Goal: Book appointment/travel/reservation

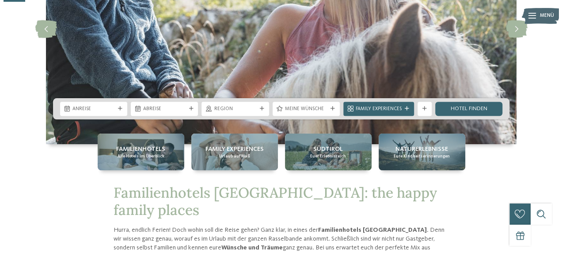
scroll to position [122, 0]
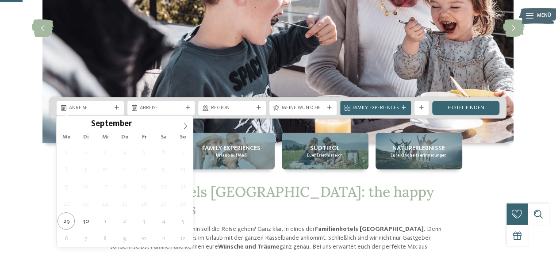
click at [110, 107] on span "Anreise" at bounding box center [90, 108] width 42 height 7
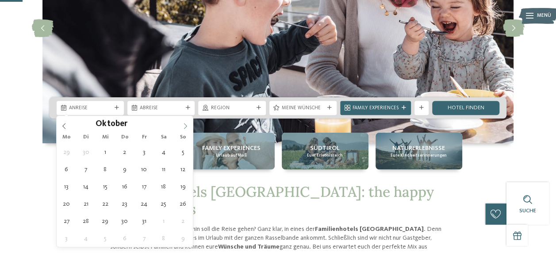
click at [187, 126] on icon at bounding box center [185, 126] width 6 height 6
type div "28.10.2025"
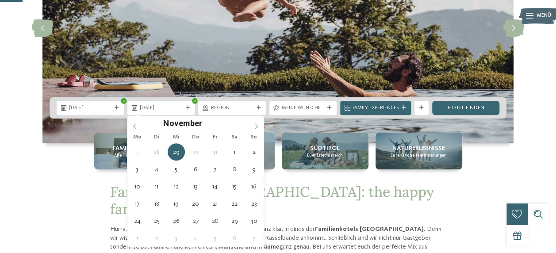
click at [261, 122] on span at bounding box center [255, 123] width 15 height 15
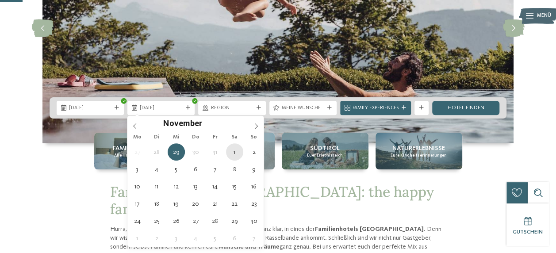
type div "01.11.2025"
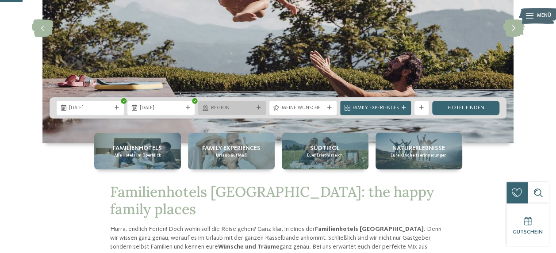
click at [259, 109] on icon at bounding box center [258, 108] width 4 height 4
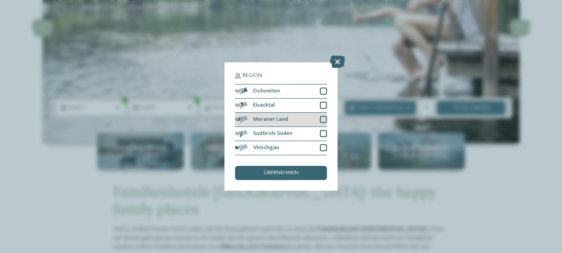
click at [320, 118] on div at bounding box center [323, 119] width 7 height 7
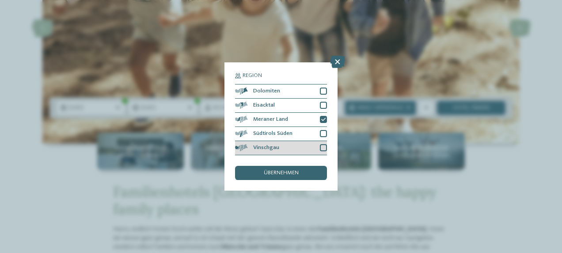
click at [322, 149] on div at bounding box center [323, 147] width 7 height 7
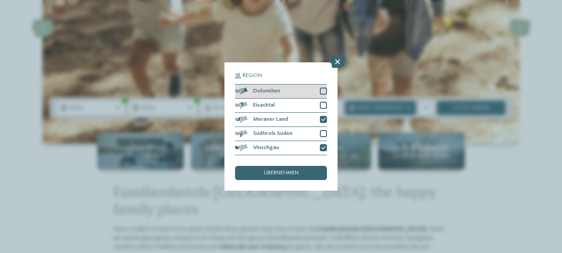
click at [320, 90] on div at bounding box center [323, 91] width 7 height 7
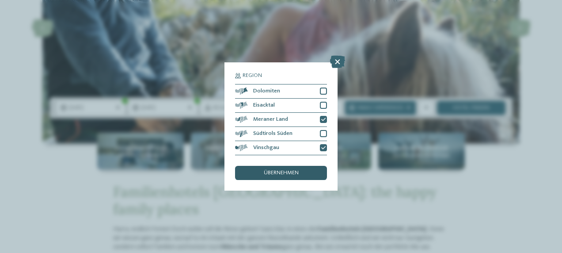
click at [281, 173] on span "übernehmen" at bounding box center [281, 173] width 35 height 6
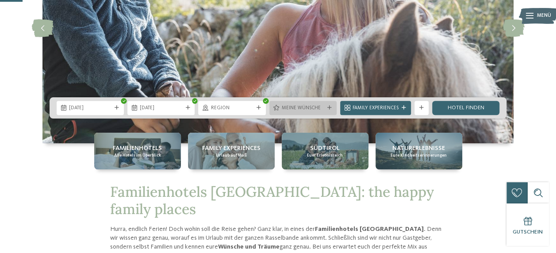
click at [319, 105] on span "Meine Wünsche" at bounding box center [303, 108] width 42 height 7
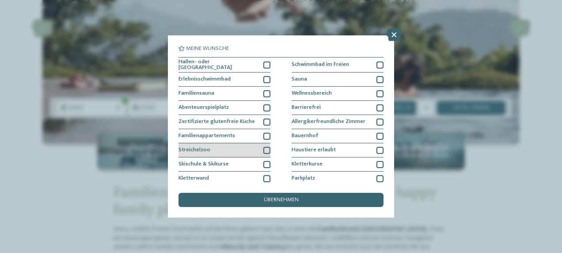
click at [264, 148] on div at bounding box center [266, 150] width 7 height 7
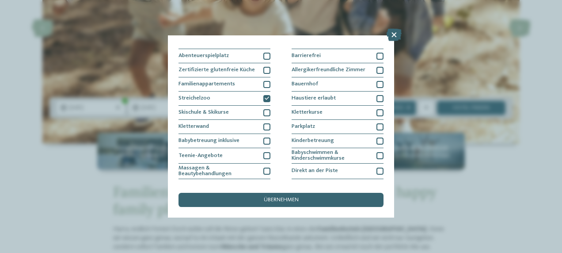
scroll to position [53, 0]
click at [301, 78] on div "Bauernhof" at bounding box center [338, 83] width 92 height 14
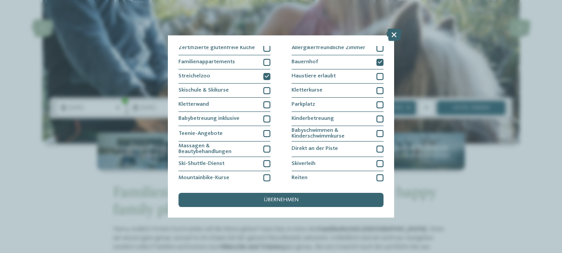
scroll to position [74, 0]
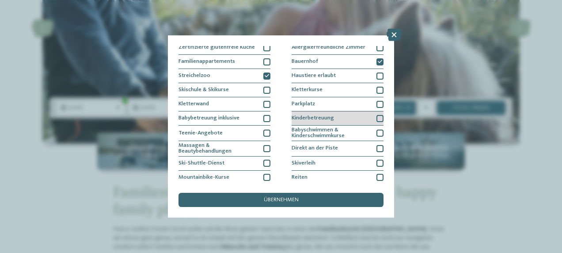
click at [307, 119] on span "Kinderbetreuung" at bounding box center [313, 118] width 42 height 6
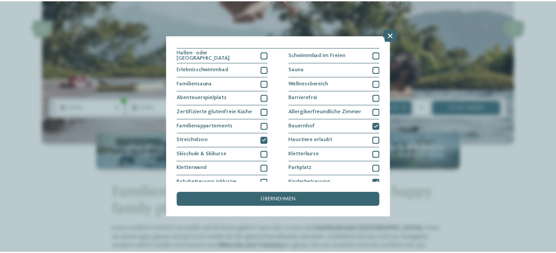
scroll to position [0, 0]
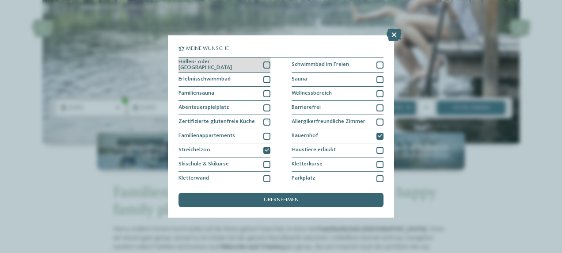
click at [265, 64] on div at bounding box center [266, 64] width 7 height 7
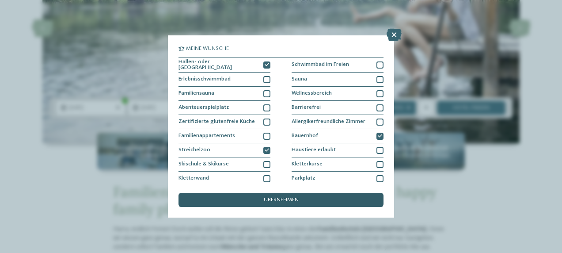
click at [286, 197] on span "übernehmen" at bounding box center [281, 200] width 35 height 6
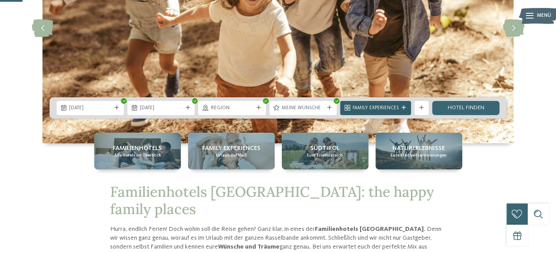
click at [396, 105] on span "Family Experiences" at bounding box center [375, 108] width 46 height 7
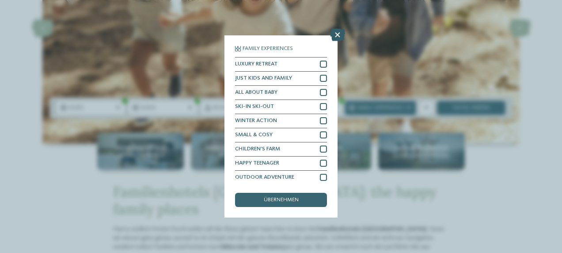
click at [337, 34] on icon at bounding box center [337, 35] width 15 height 12
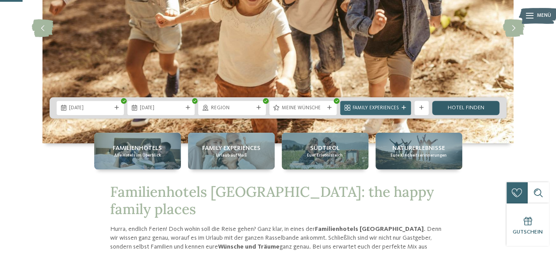
click at [456, 105] on link "Hotel finden" at bounding box center [465, 108] width 67 height 14
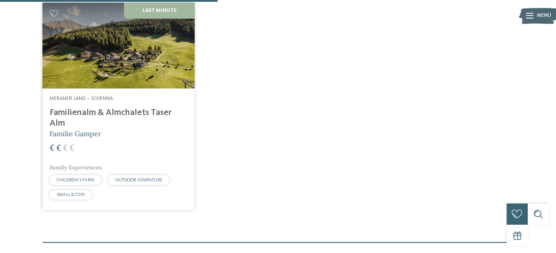
scroll to position [250, 0]
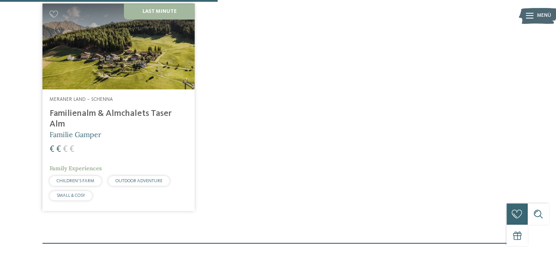
click at [138, 129] on h4 "Familienalm & Almchalets Taser Alm" at bounding box center [118, 118] width 138 height 21
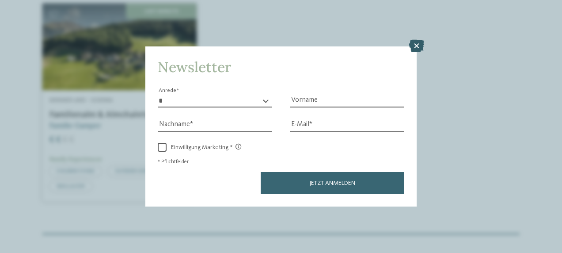
click at [419, 44] on icon at bounding box center [416, 46] width 15 height 12
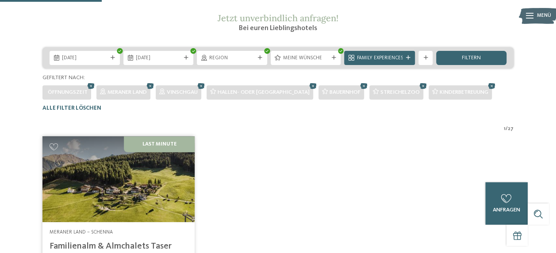
scroll to position [117, 0]
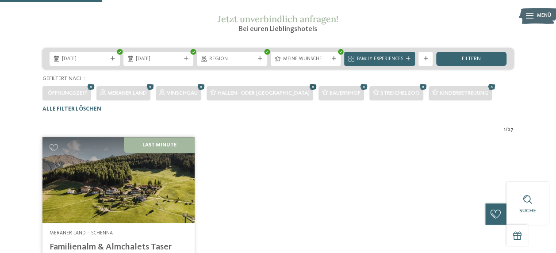
click at [308, 91] on icon at bounding box center [313, 86] width 11 height 9
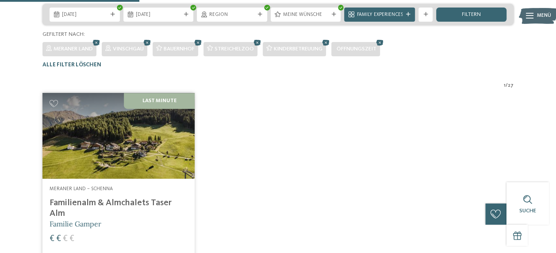
scroll to position [160, 0]
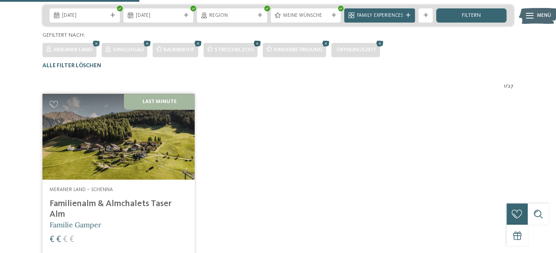
click at [263, 48] on icon at bounding box center [257, 43] width 11 height 9
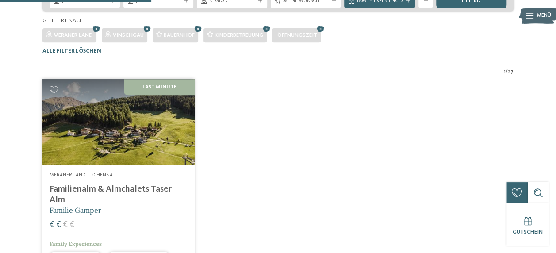
scroll to position [173, 0]
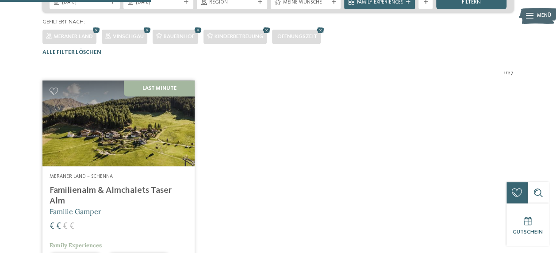
click at [272, 35] on icon at bounding box center [266, 30] width 11 height 9
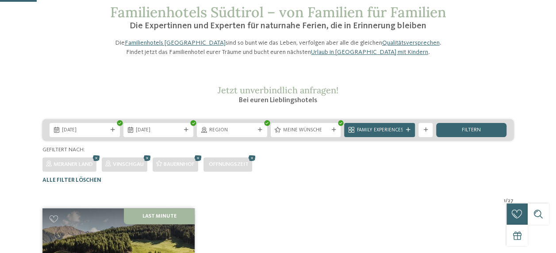
scroll to position [47, 0]
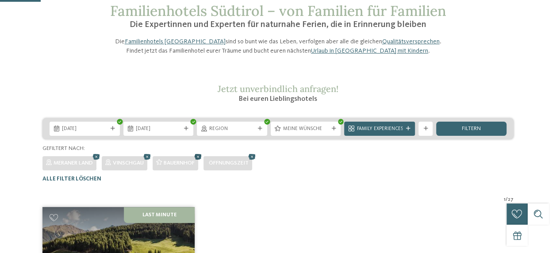
click at [202, 161] on icon at bounding box center [198, 156] width 11 height 9
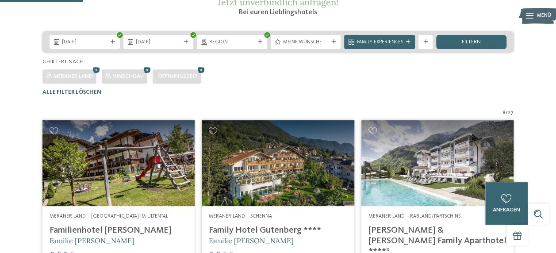
scroll to position [165, 0]
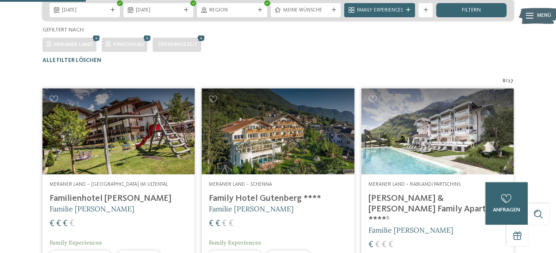
click at [83, 157] on img at bounding box center [118, 131] width 152 height 86
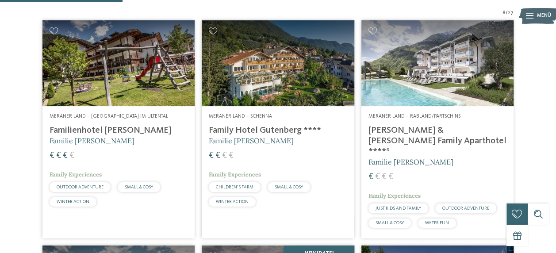
scroll to position [236, 0]
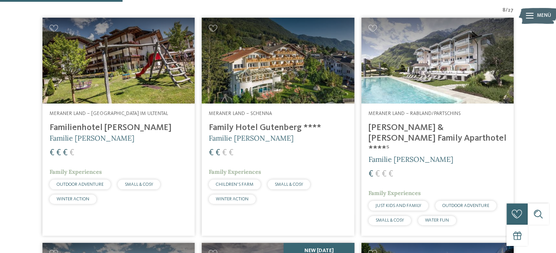
click at [266, 133] on h4 "Family Hotel Gutenberg ****" at bounding box center [278, 127] width 138 height 11
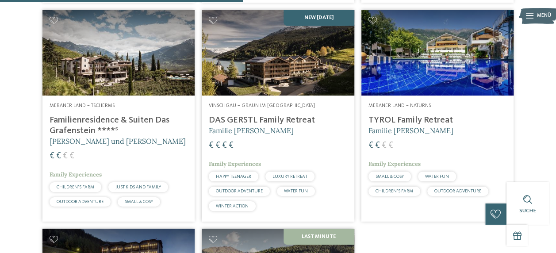
scroll to position [471, 0]
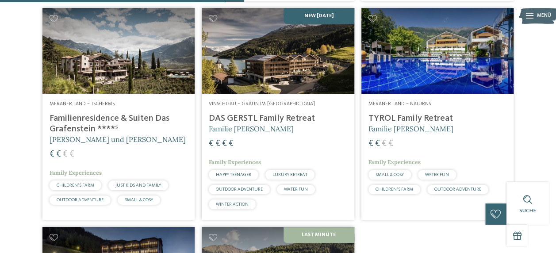
click at [133, 101] on div "Meraner Land – Tscherms Familienresidence & Suiten Das Grafenstein ****ˢ Alexan…" at bounding box center [118, 155] width 152 height 122
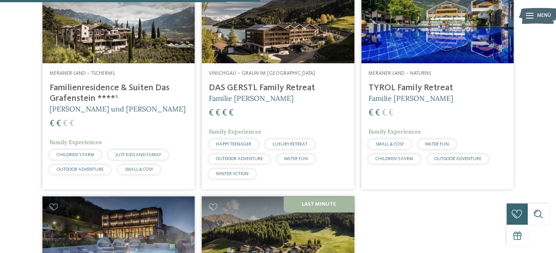
scroll to position [502, 0]
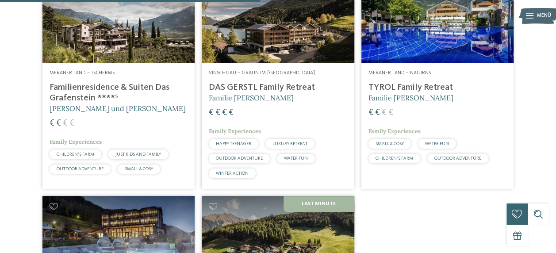
click at [284, 86] on div "Vinschgau – Graun im Vinschgau am Reschensee DAS GERSTL Family Retreat Familie …" at bounding box center [278, 126] width 152 height 126
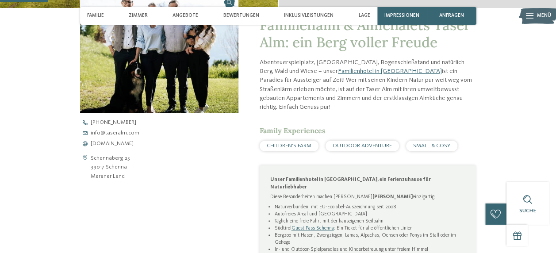
scroll to position [257, 0]
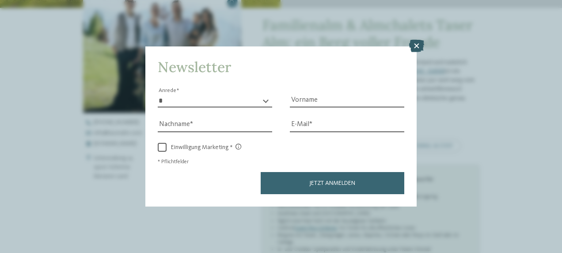
click at [417, 42] on icon at bounding box center [416, 46] width 15 height 12
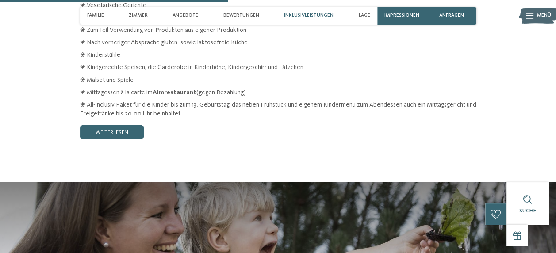
scroll to position [1205, 0]
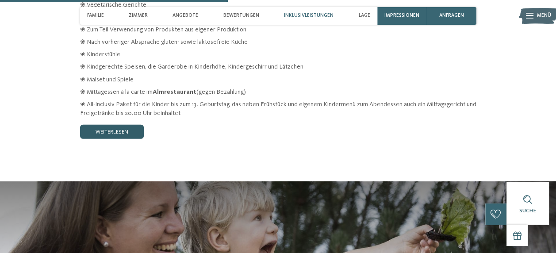
click at [121, 125] on link "weiterlesen" at bounding box center [112, 132] width 64 height 14
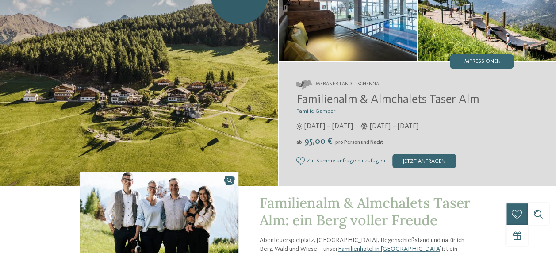
scroll to position [0, 0]
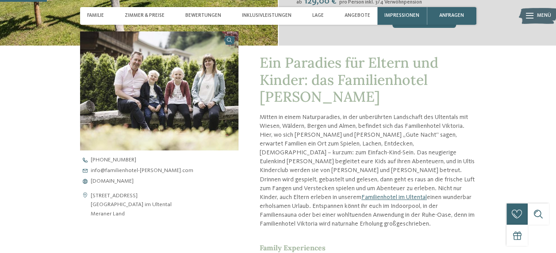
scroll to position [219, 0]
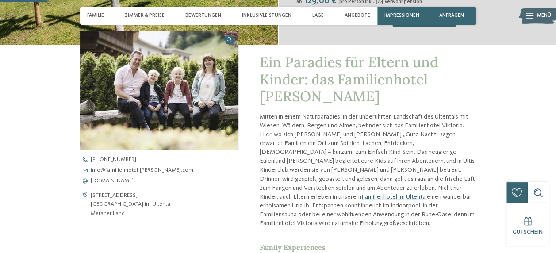
drag, startPoint x: 164, startPoint y: 205, endPoint x: 90, endPoint y: 203, distance: 73.4
click at [90, 203] on div "[STREET_ADDRESS] [GEOGRAPHIC_DATA] im Ultental [GEOGRAPHIC_DATA]" at bounding box center [159, 204] width 158 height 27
copy address "[GEOGRAPHIC_DATA] im Ultental"
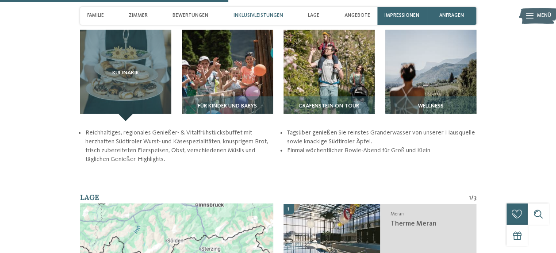
scroll to position [995, 0]
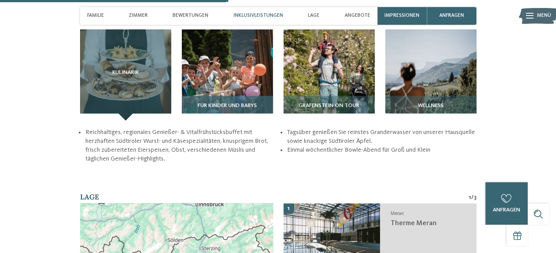
click at [243, 96] on div "Für Kinder und Babys" at bounding box center [227, 108] width 91 height 25
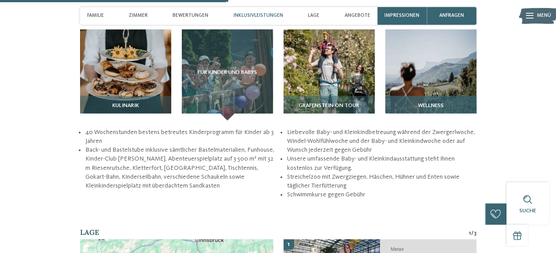
click at [433, 59] on img at bounding box center [430, 75] width 91 height 91
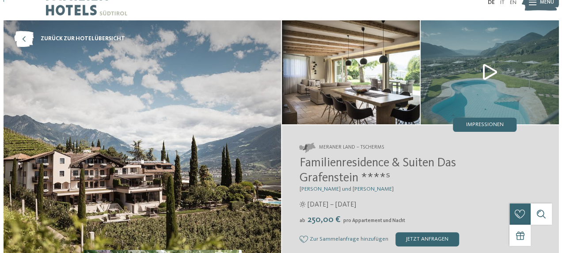
scroll to position [0, 0]
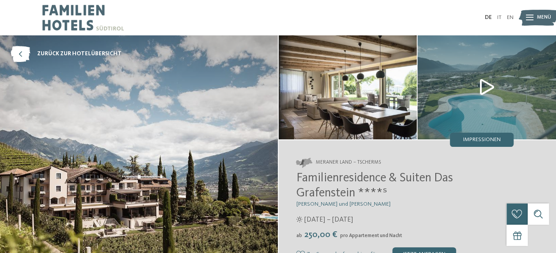
click at [469, 84] on img at bounding box center [486, 87] width 138 height 104
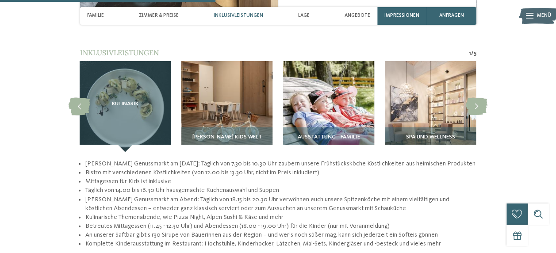
scroll to position [968, 0]
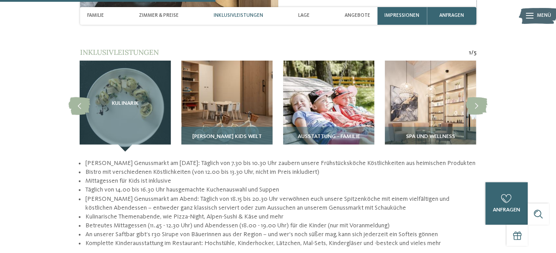
click at [226, 127] on div "GERSTI’s Kids Welt" at bounding box center [226, 139] width 91 height 25
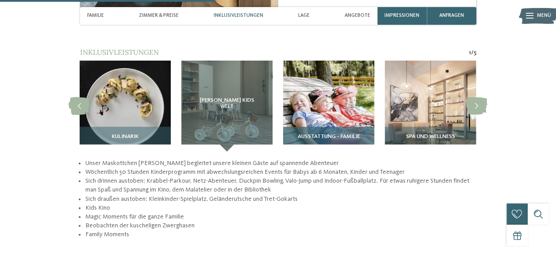
click at [316, 127] on div "Ausstattung - Familie" at bounding box center [328, 139] width 91 height 25
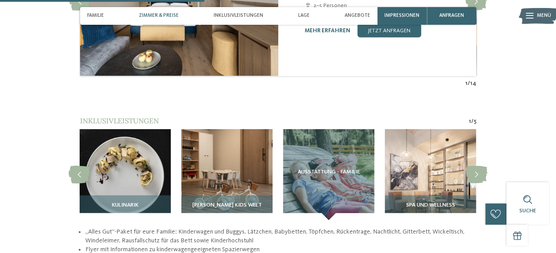
scroll to position [895, 0]
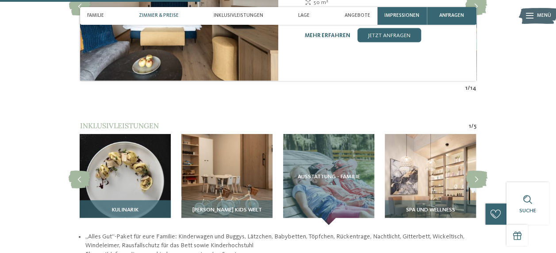
click at [88, 151] on img at bounding box center [125, 179] width 91 height 91
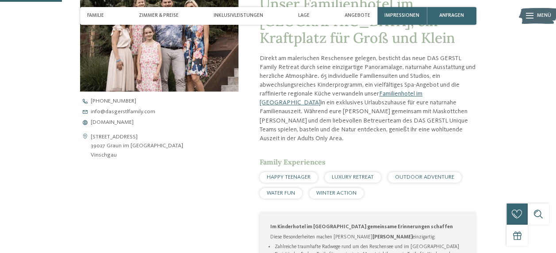
scroll to position [279, 0]
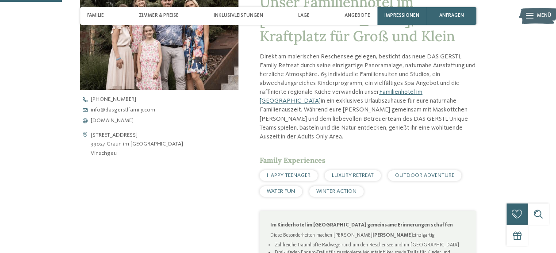
drag, startPoint x: 194, startPoint y: 142, endPoint x: 89, endPoint y: 146, distance: 104.8
click at [89, 146] on div "Altdorfstrasse Reschen 61 39027 Graun im Vinschgau am Reschensee Vinschgau" at bounding box center [159, 144] width 158 height 27
click at [95, 148] on address "Altdorfstrasse Reschen 61 39027 Graun im Vinschgau am Reschensee Vinschgau" at bounding box center [137, 144] width 92 height 27
drag, startPoint x: 90, startPoint y: 147, endPoint x: 121, endPoint y: 146, distance: 30.5
click at [121, 146] on address "Altdorfstrasse Reschen 61 39027 Graun im Vinschgau am Reschensee Vinschgau" at bounding box center [137, 144] width 92 height 27
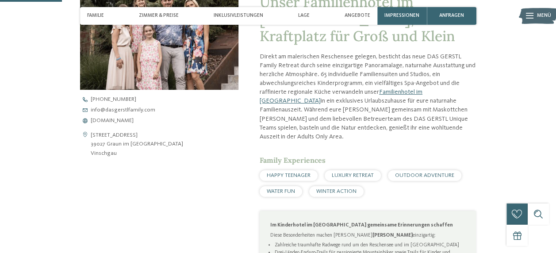
copy address "39027 Graun"
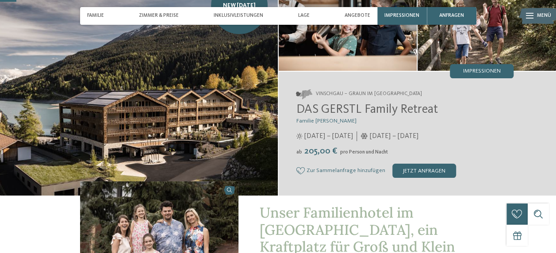
scroll to position [0, 0]
